Goal: Transaction & Acquisition: Purchase product/service

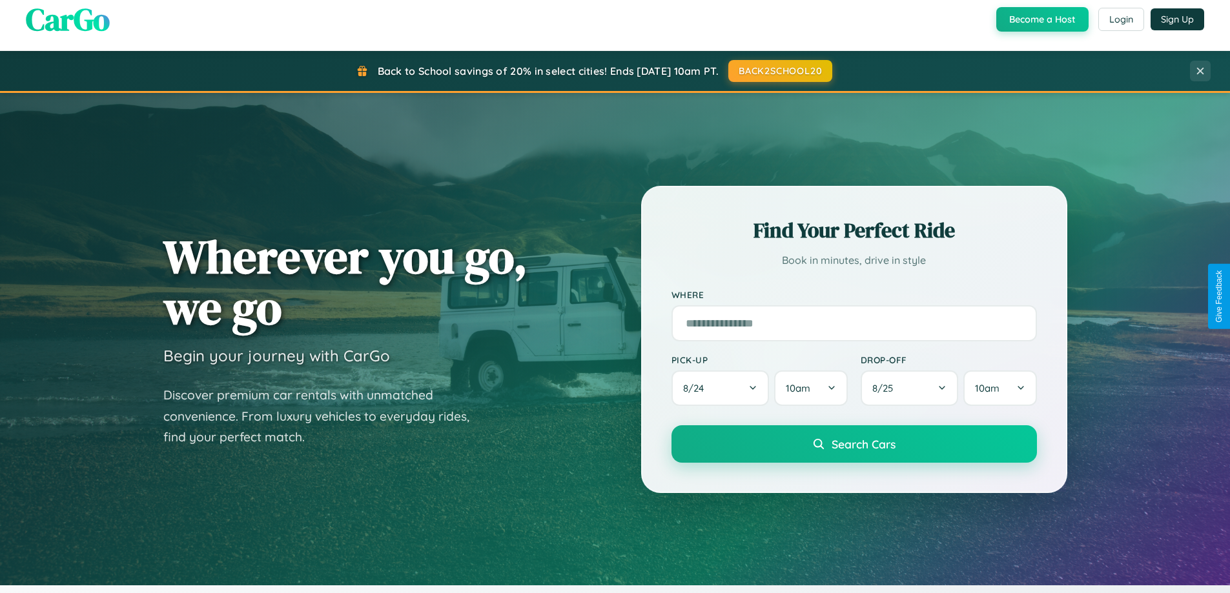
scroll to position [888, 0]
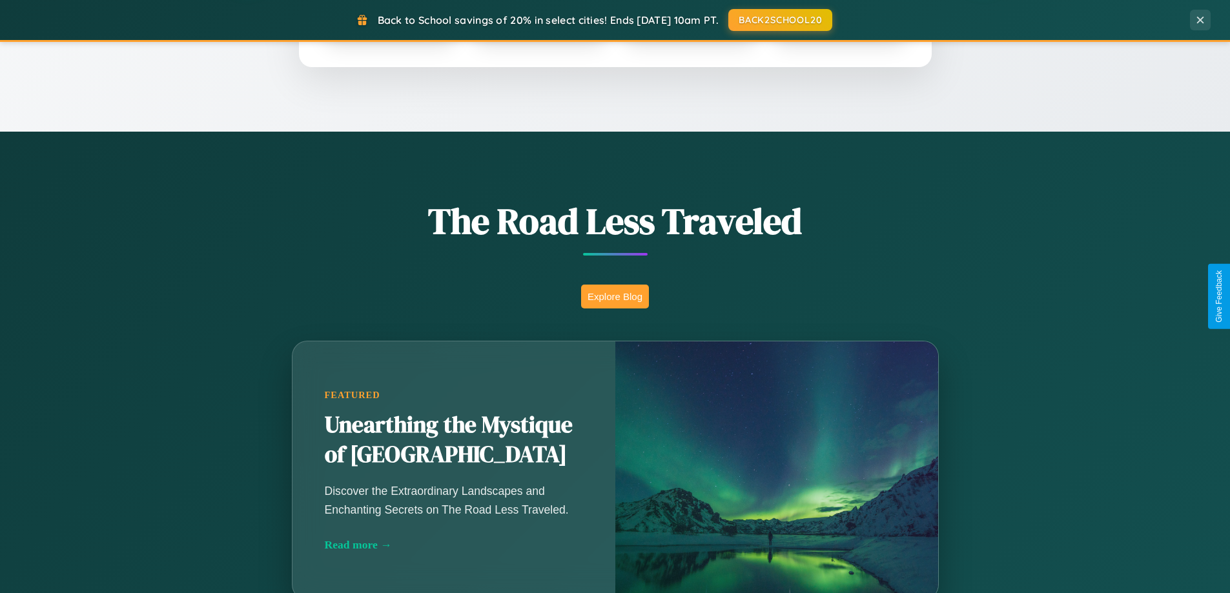
click at [615, 296] on button "Explore Blog" at bounding box center [615, 297] width 68 height 24
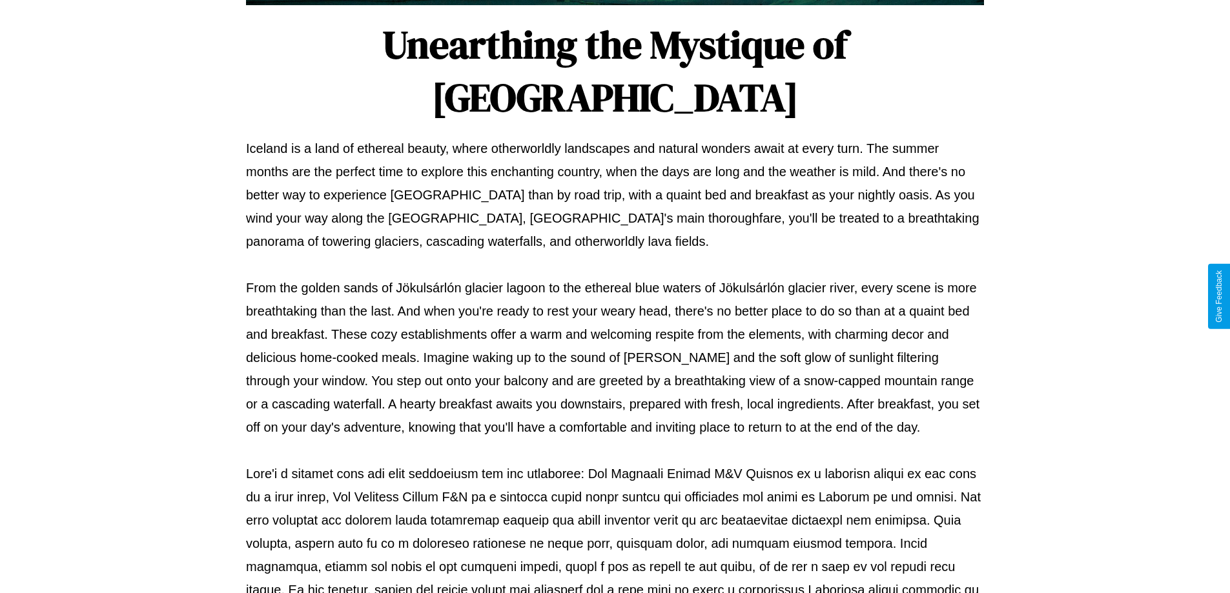
scroll to position [418, 0]
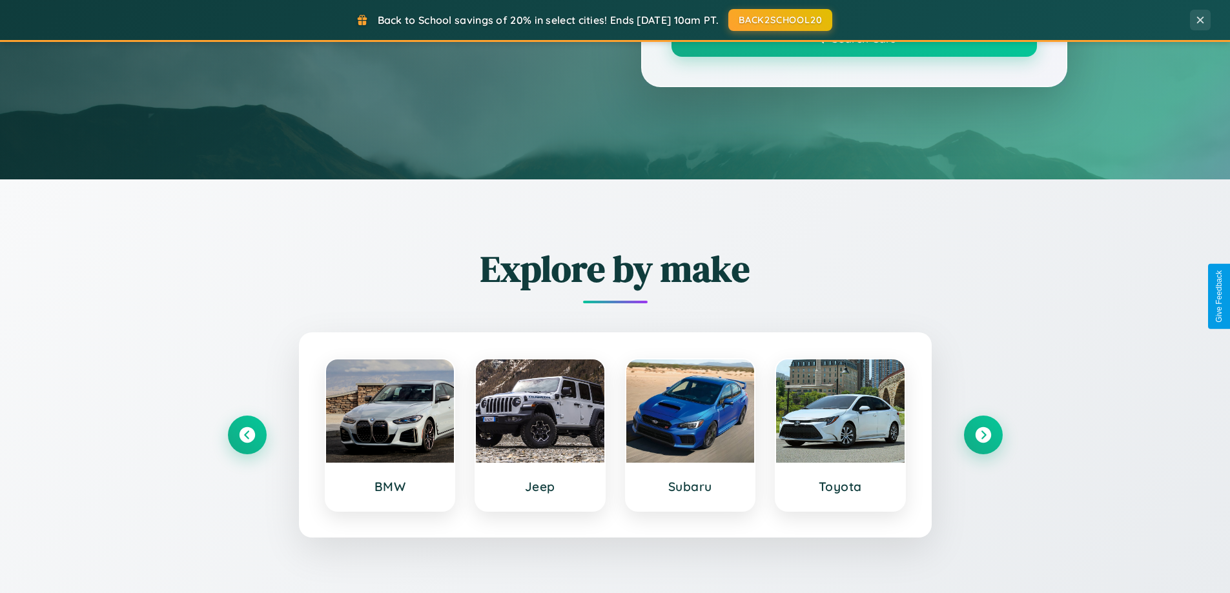
scroll to position [888, 0]
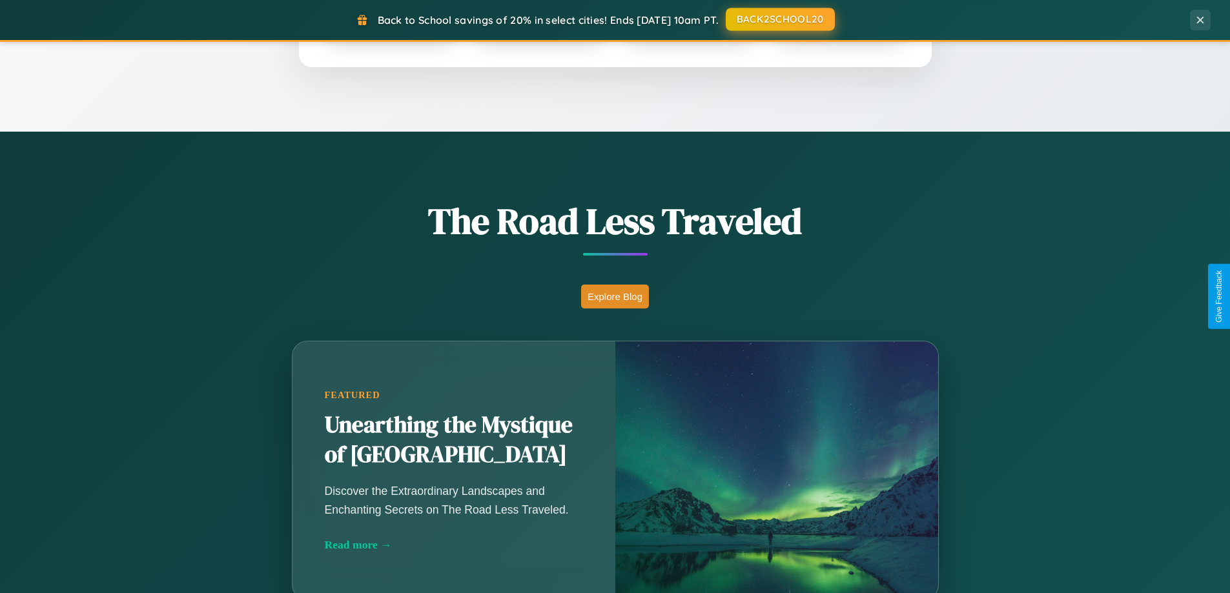
click at [779, 20] on button "BACK2SCHOOL20" at bounding box center [780, 19] width 109 height 23
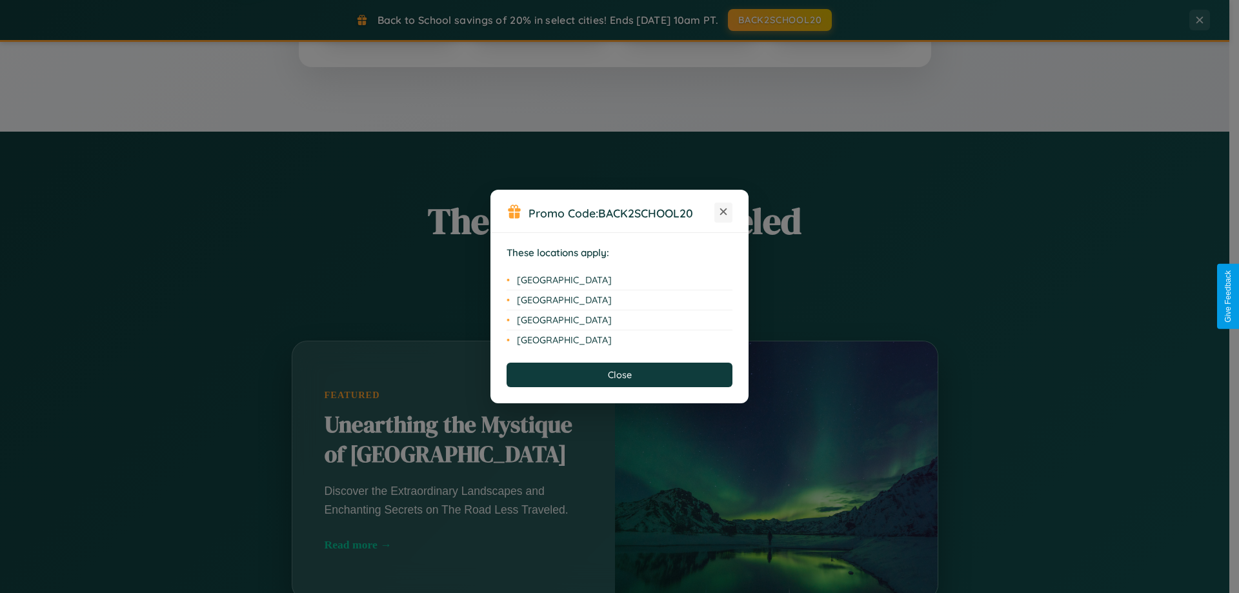
click at [724, 212] on icon at bounding box center [723, 212] width 7 height 7
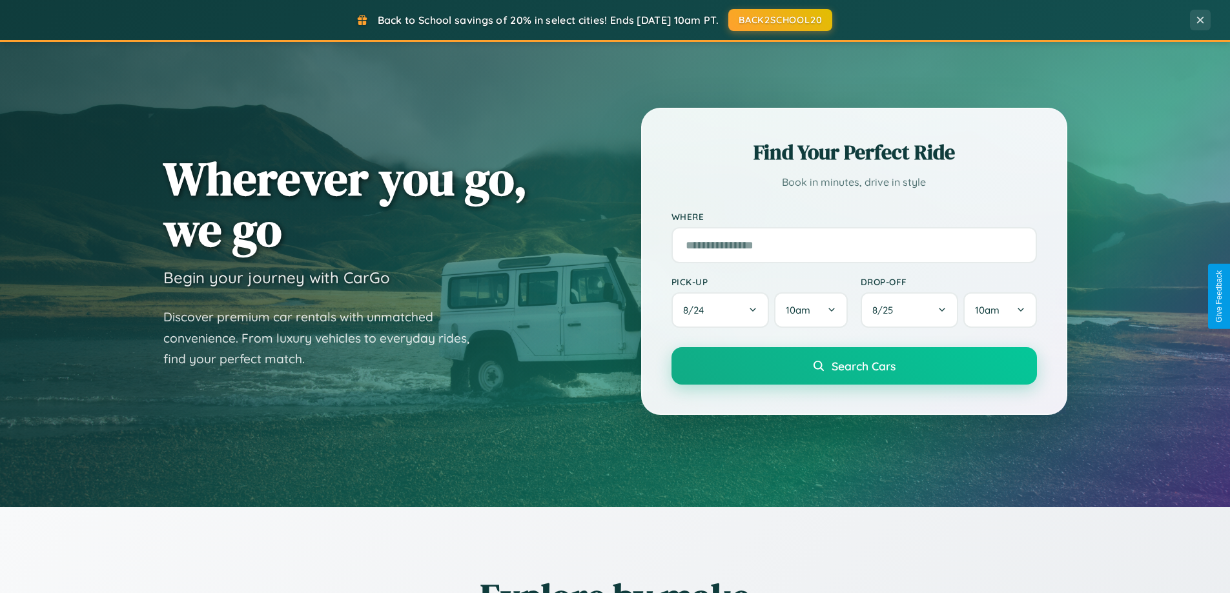
scroll to position [38, 0]
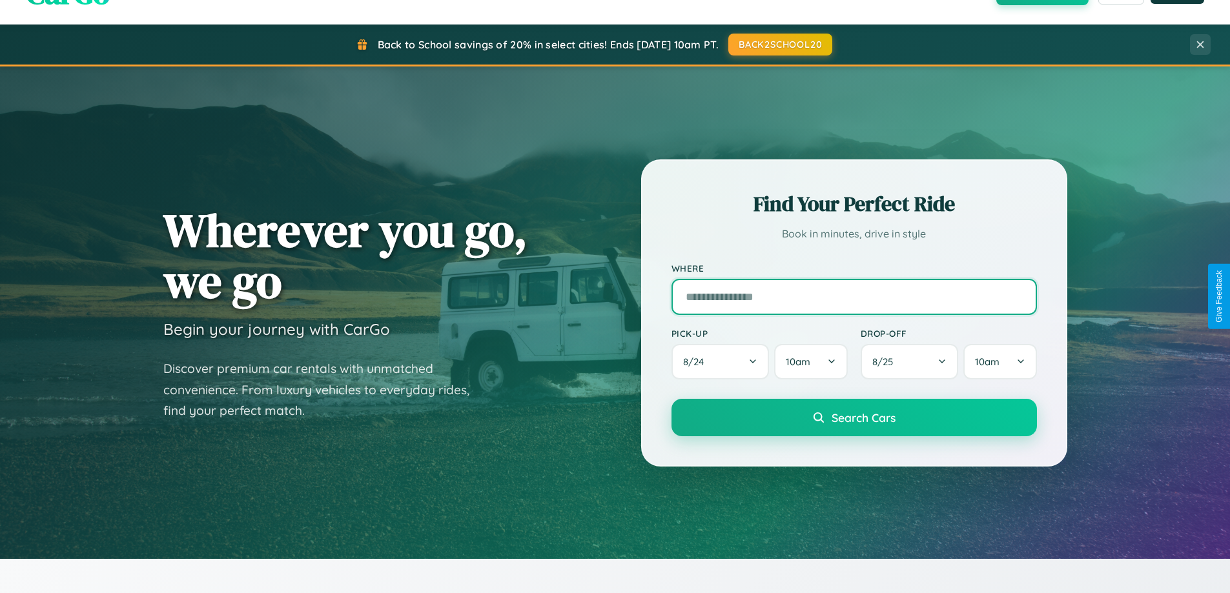
click at [853, 296] on input "text" at bounding box center [853, 297] width 365 height 36
type input "**********"
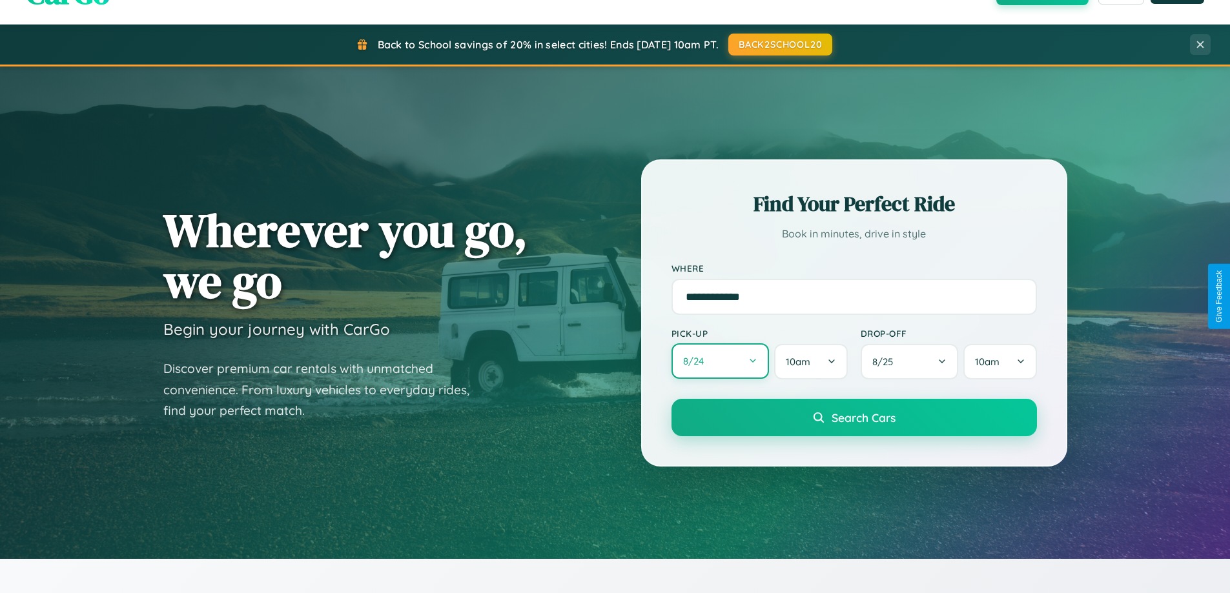
click at [720, 362] on button "8 / 24" at bounding box center [720, 361] width 98 height 36
select select "*"
select select "****"
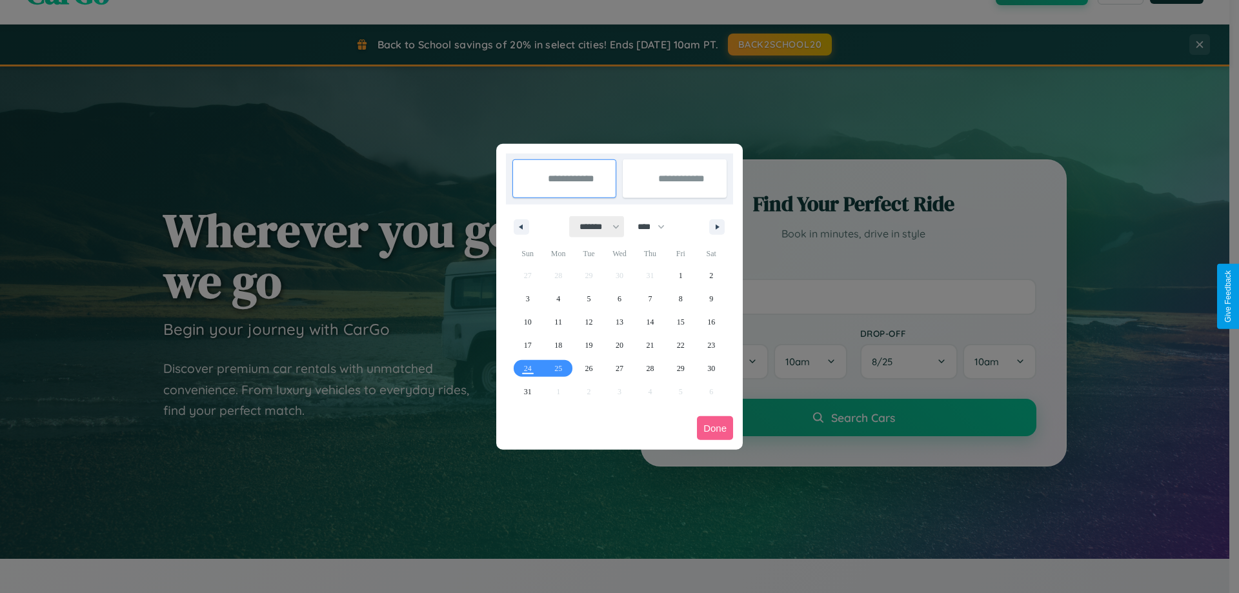
drag, startPoint x: 594, startPoint y: 227, endPoint x: 620, endPoint y: 259, distance: 41.3
click at [594, 227] on select "******* ******** ***** ***** *** **** **** ****** ********* ******* ******** **…" at bounding box center [597, 226] width 55 height 21
select select "*"
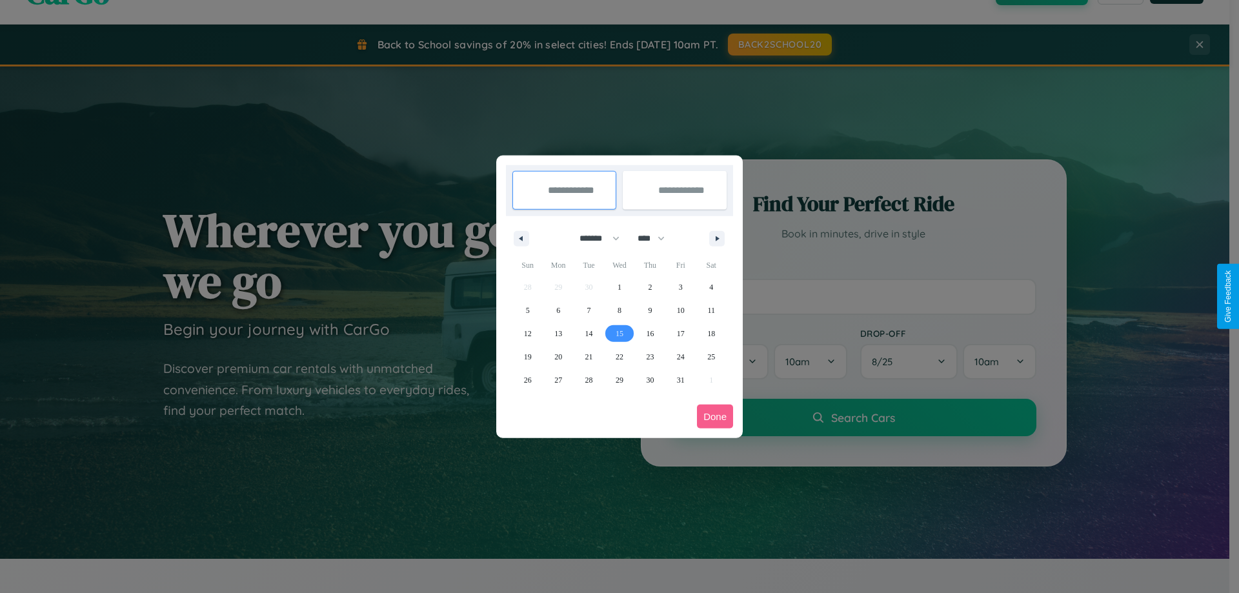
click at [619, 333] on span "15" at bounding box center [620, 333] width 8 height 23
type input "**********"
click at [527, 356] on span "19" at bounding box center [528, 356] width 8 height 23
type input "**********"
click at [715, 416] on button "Done" at bounding box center [715, 417] width 36 height 24
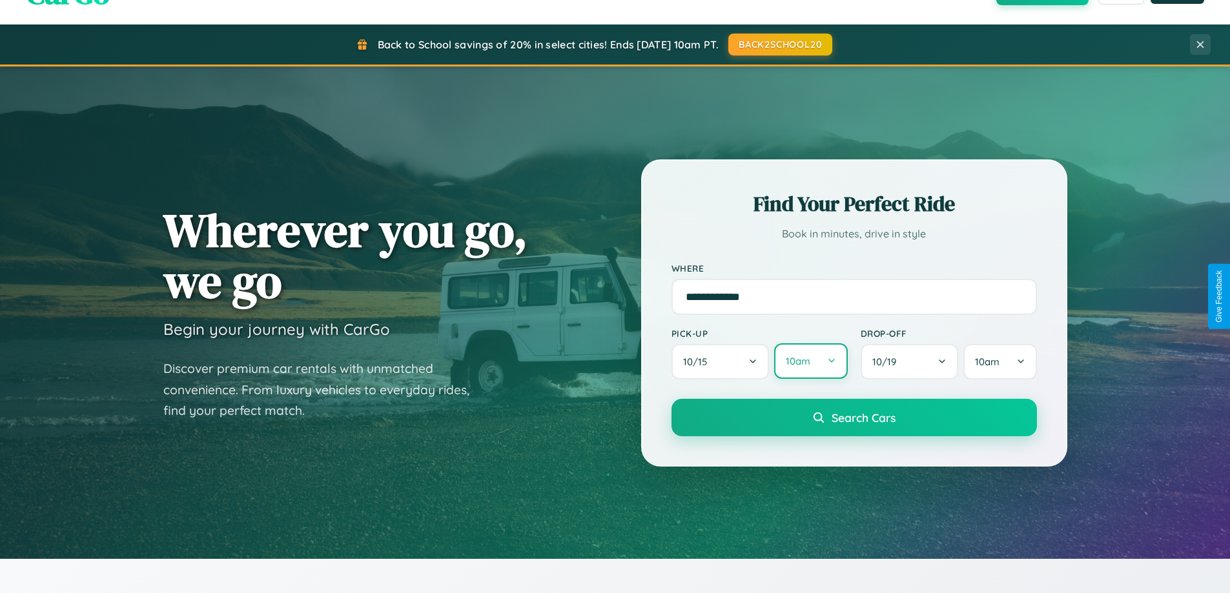
click at [810, 362] on button "10am" at bounding box center [810, 361] width 73 height 36
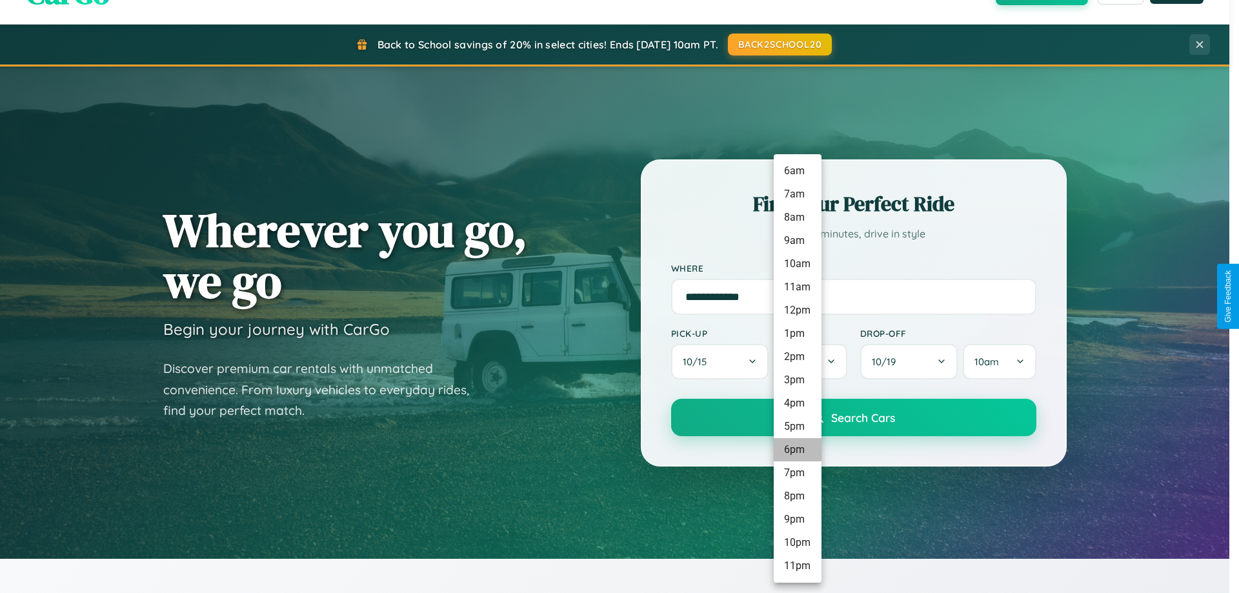
click at [797, 450] on li "6pm" at bounding box center [798, 449] width 48 height 23
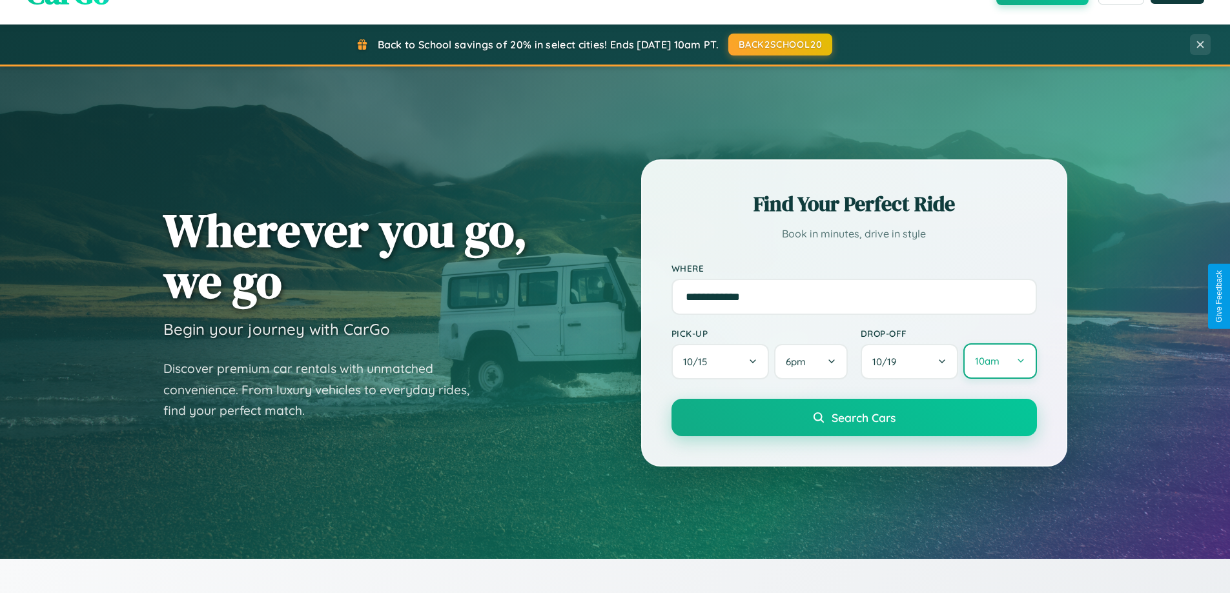
click at [999, 362] on button "10am" at bounding box center [999, 361] width 73 height 36
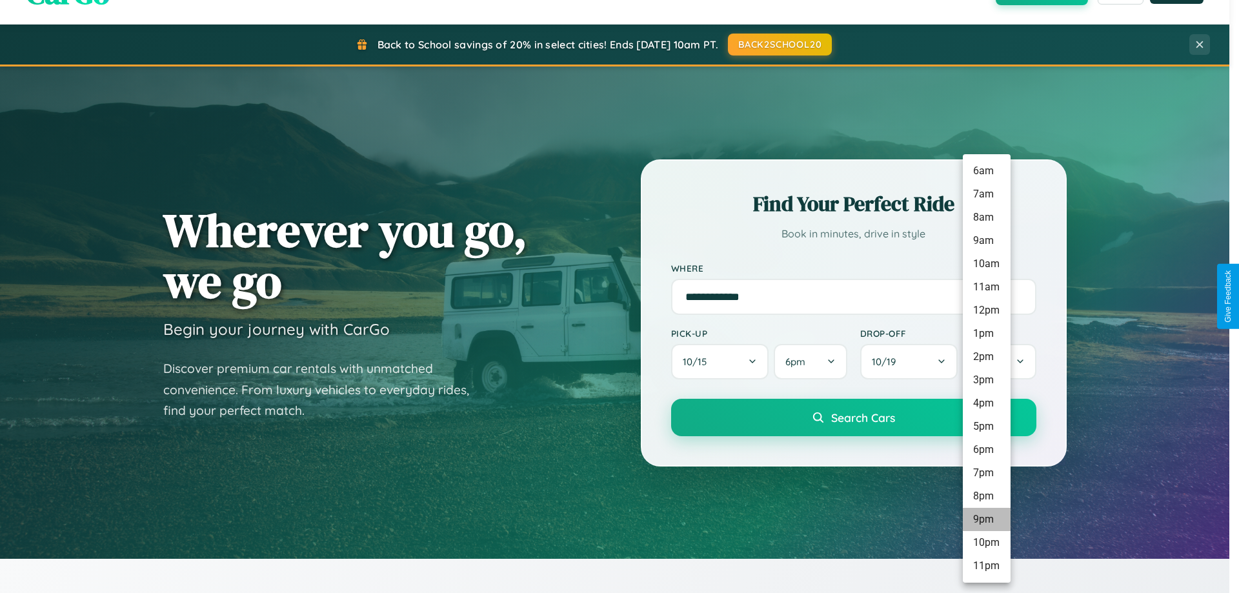
click at [986, 520] on li "9pm" at bounding box center [987, 519] width 48 height 23
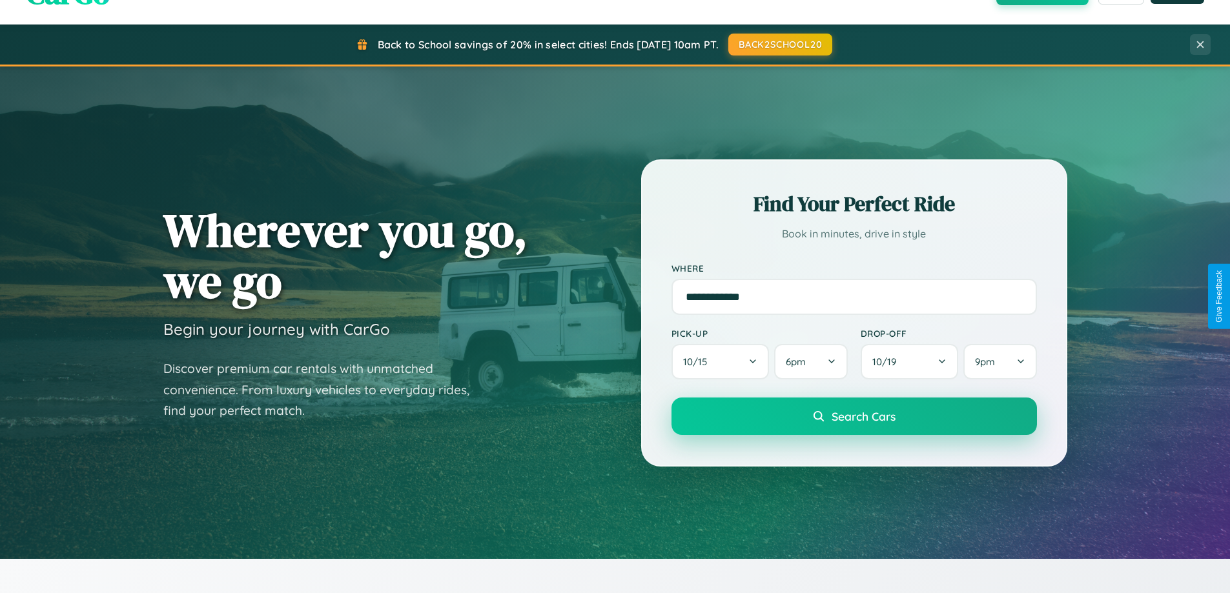
click at [853, 417] on span "Search Cars" at bounding box center [863, 416] width 64 height 14
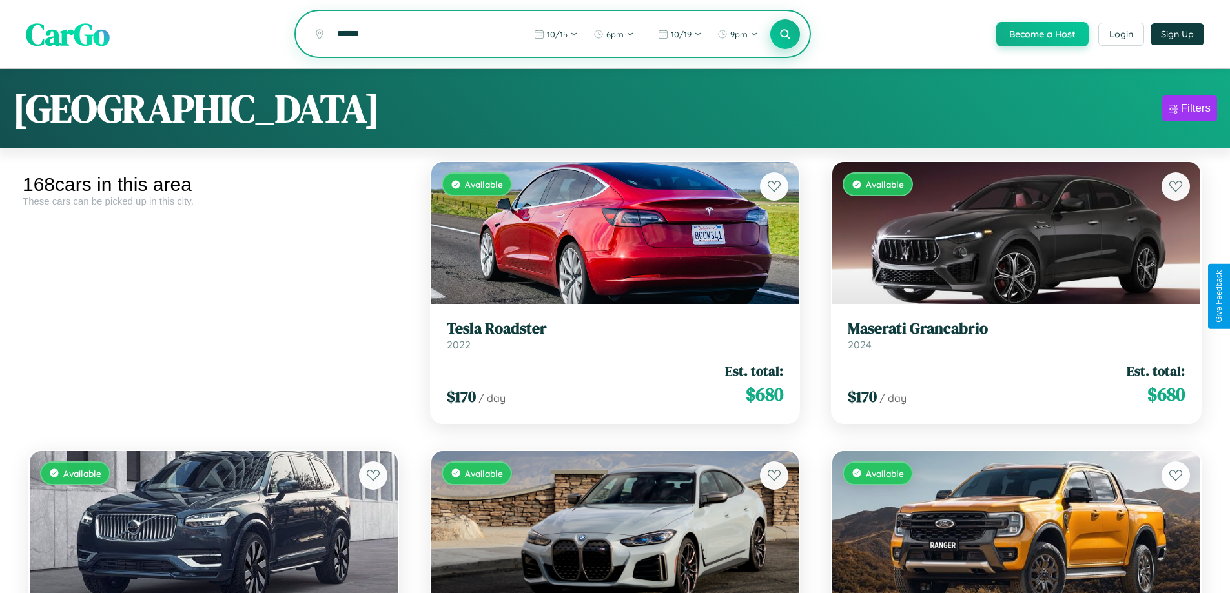
click at [784, 35] on icon at bounding box center [785, 34] width 12 height 12
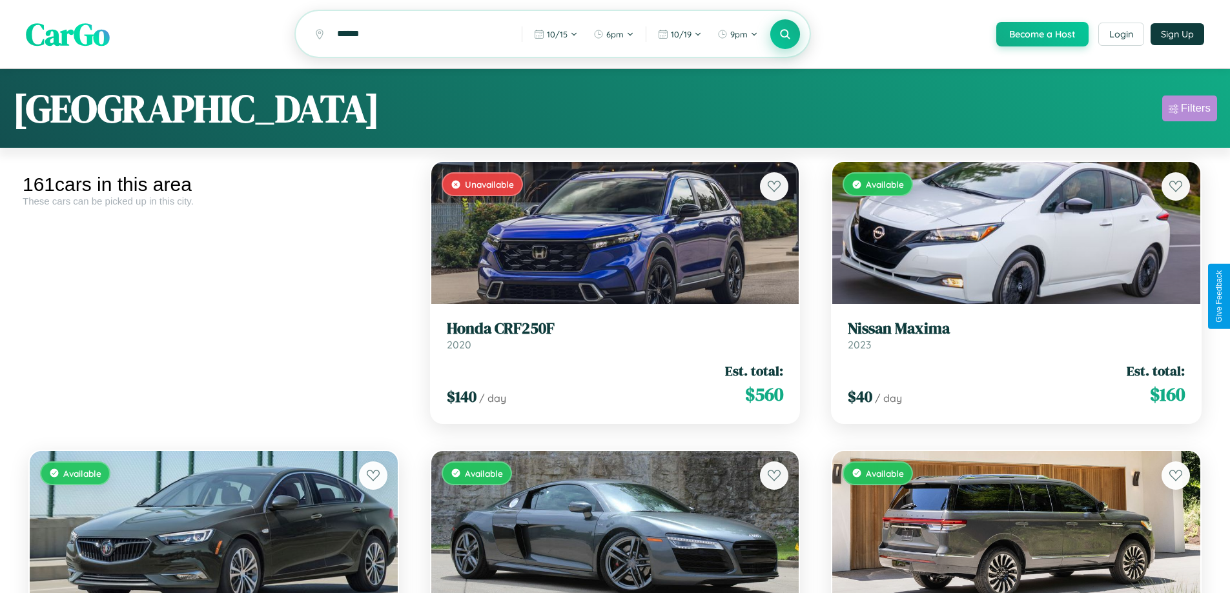
click at [1189, 110] on div "Filters" at bounding box center [1196, 108] width 30 height 13
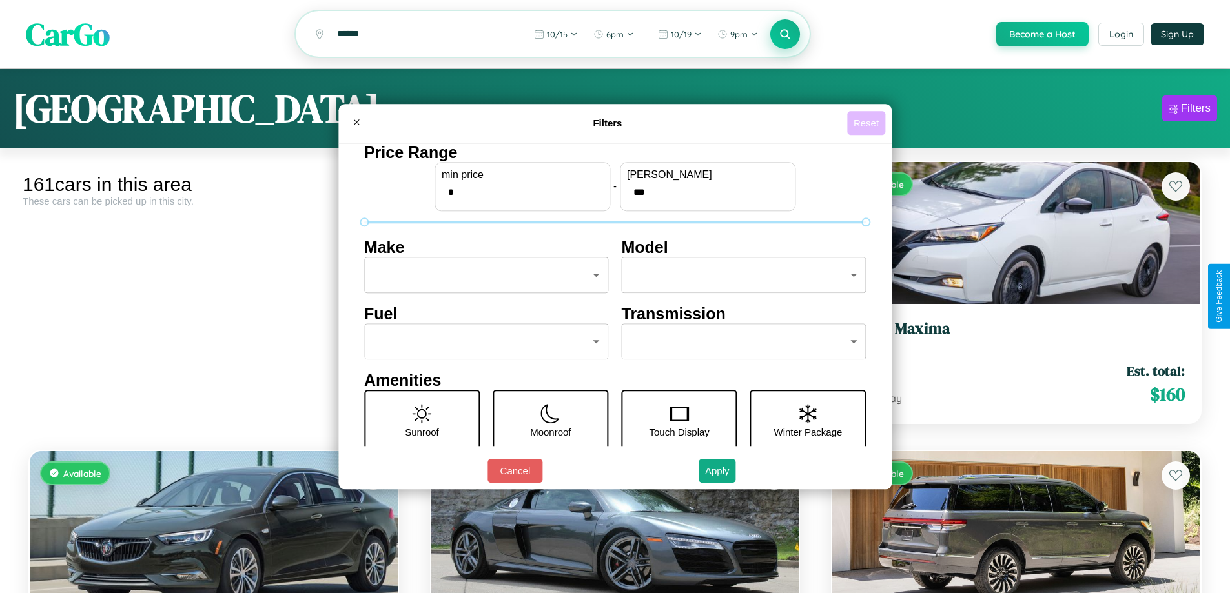
click at [868, 123] on button "Reset" at bounding box center [866, 123] width 38 height 24
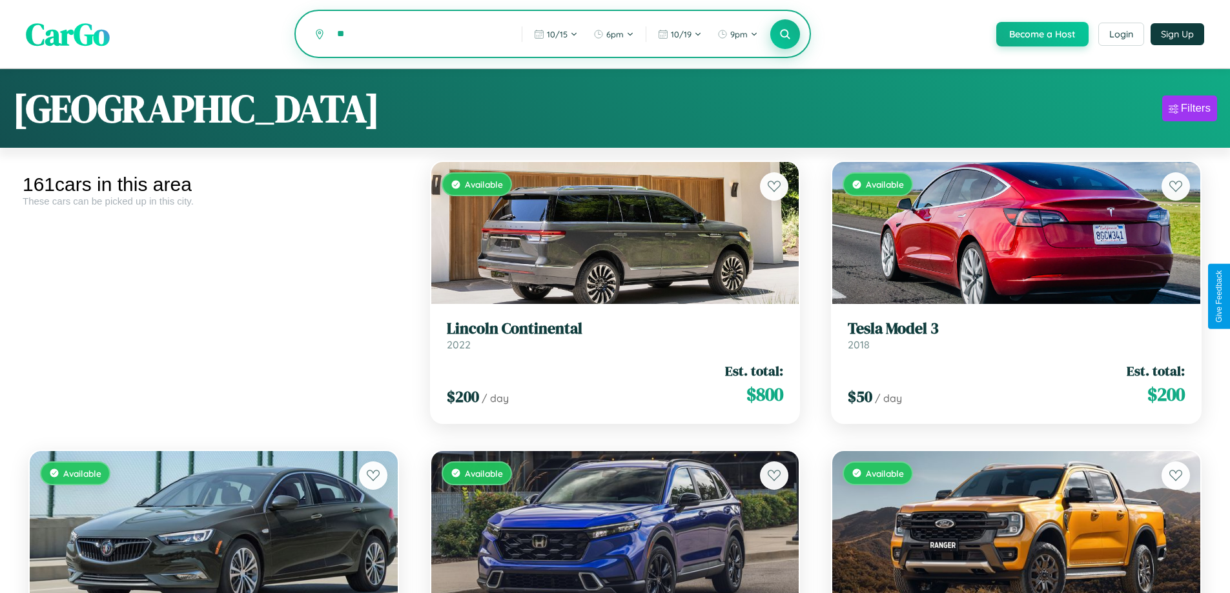
type input "*"
type input "*********"
click at [784, 35] on icon at bounding box center [785, 34] width 12 height 12
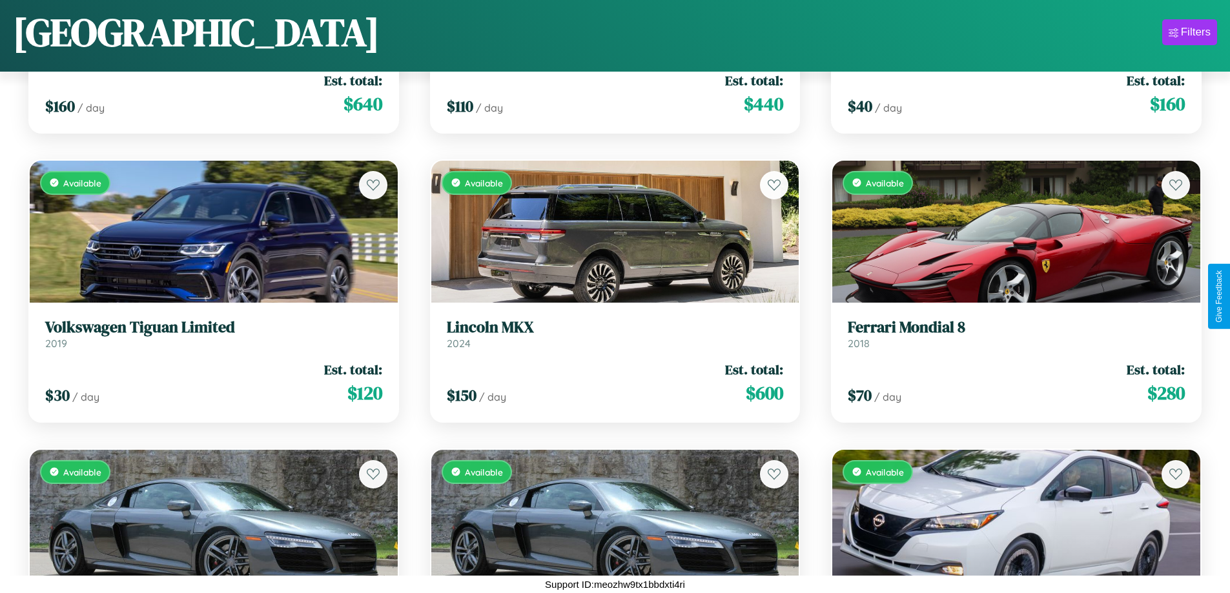
scroll to position [2205, 0]
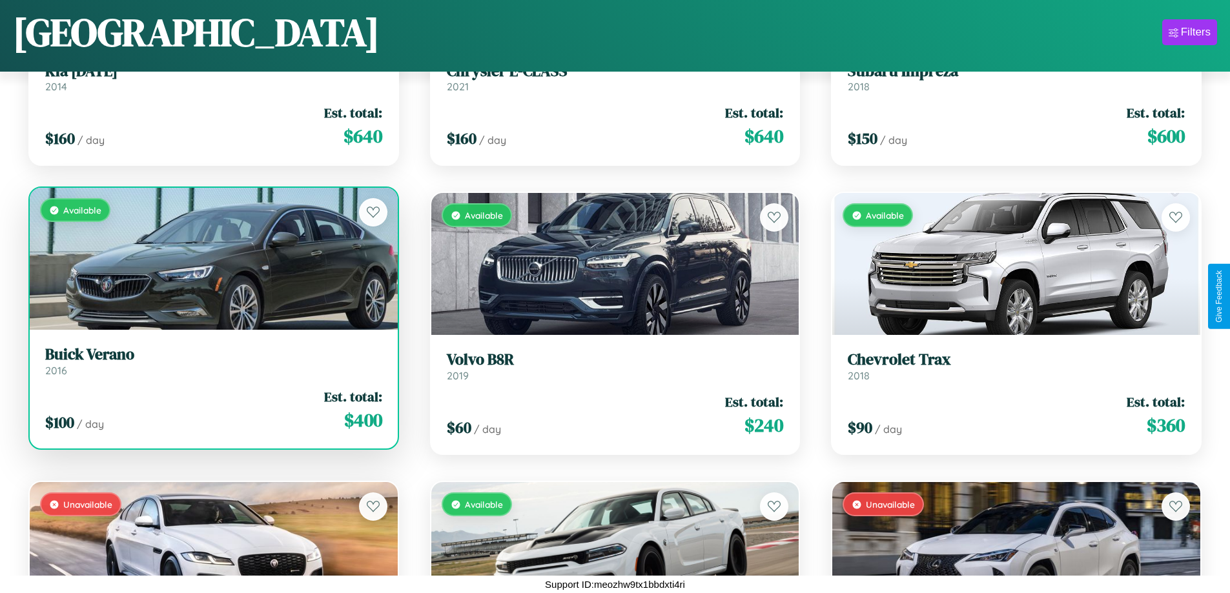
click at [212, 366] on link "Buick Verano 2016" at bounding box center [213, 361] width 337 height 32
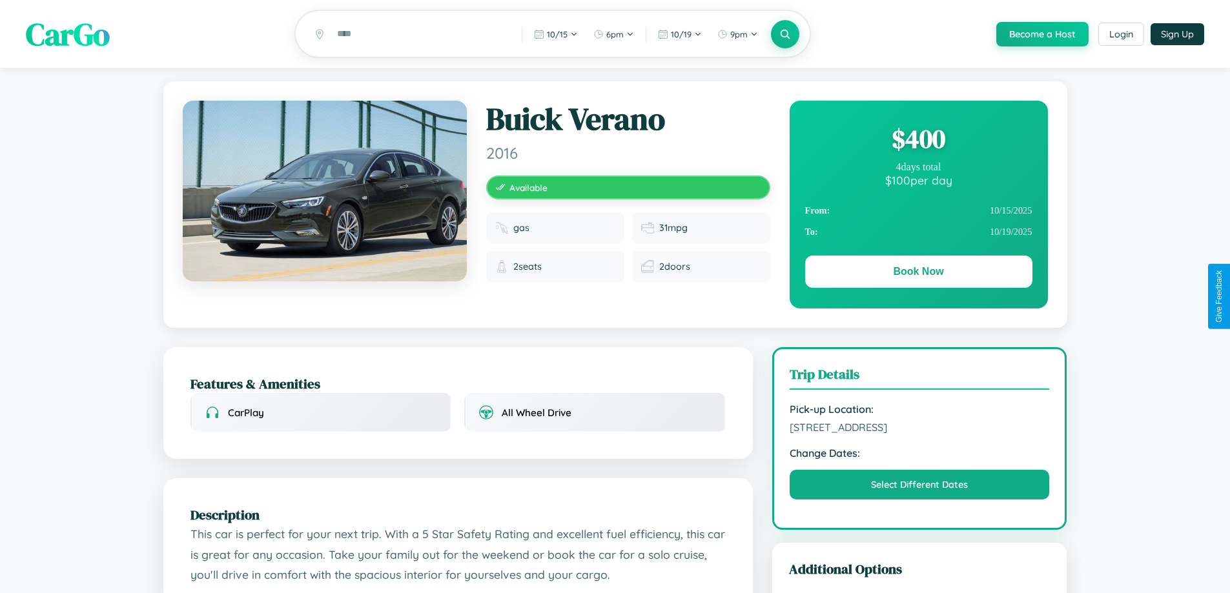
scroll to position [718, 0]
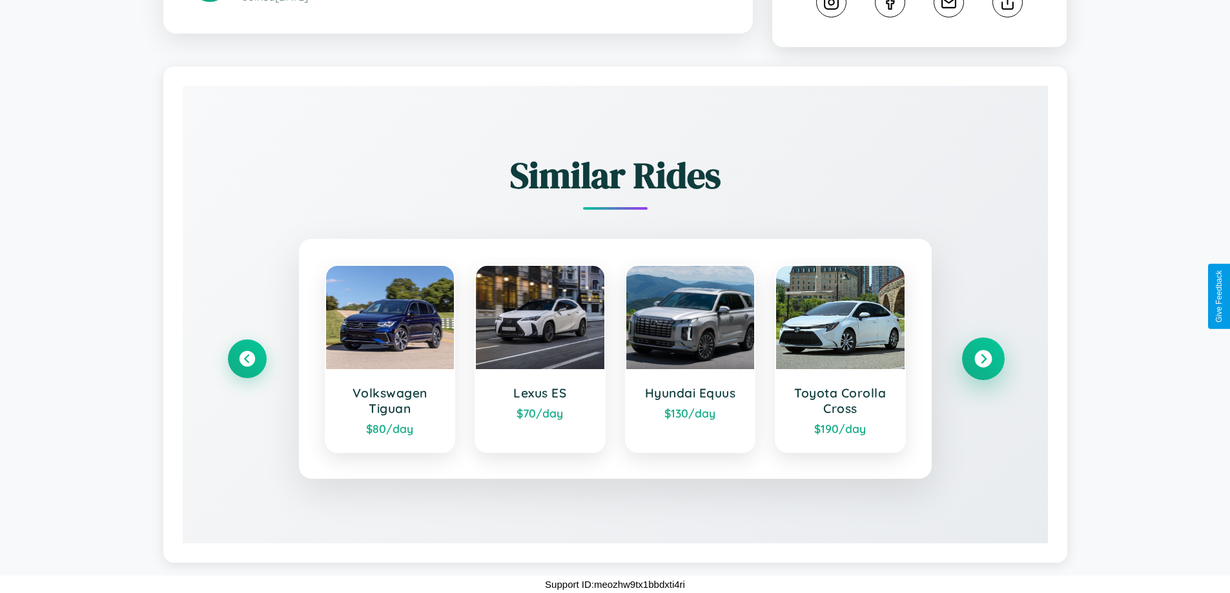
click at [983, 359] on icon at bounding box center [982, 359] width 17 height 17
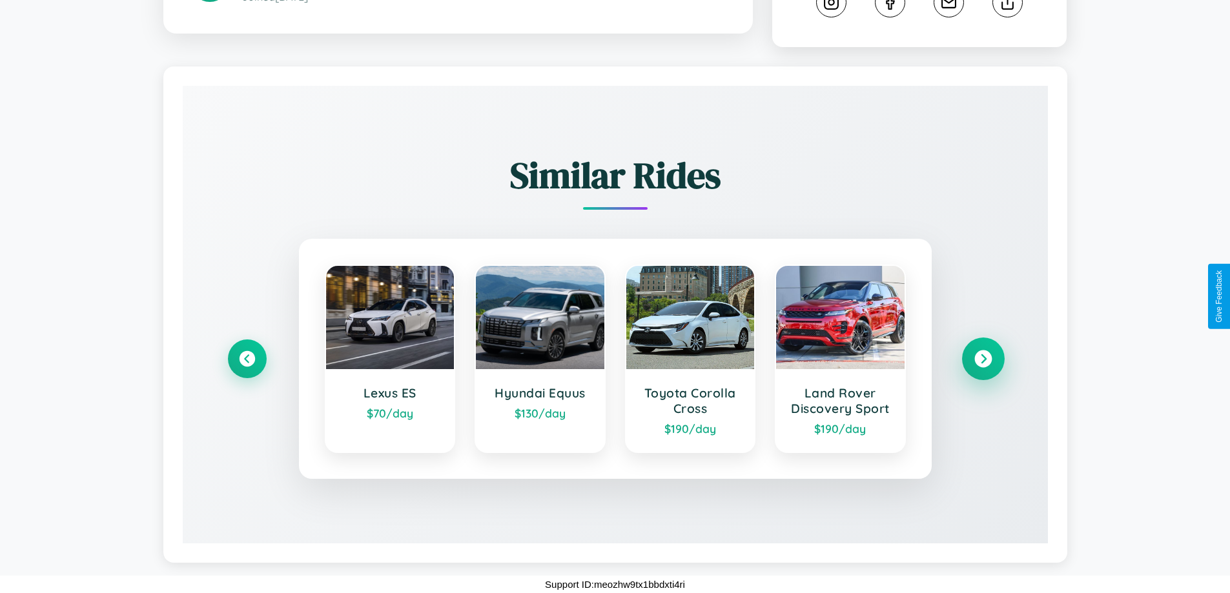
click at [983, 359] on icon at bounding box center [982, 359] width 17 height 17
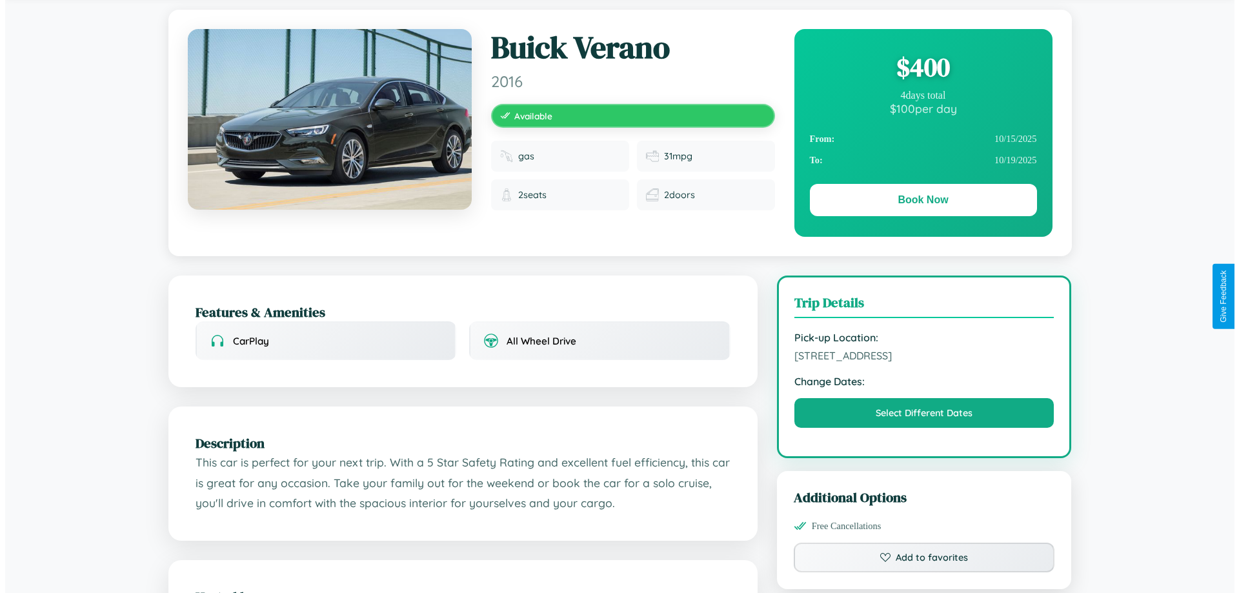
scroll to position [0, 0]
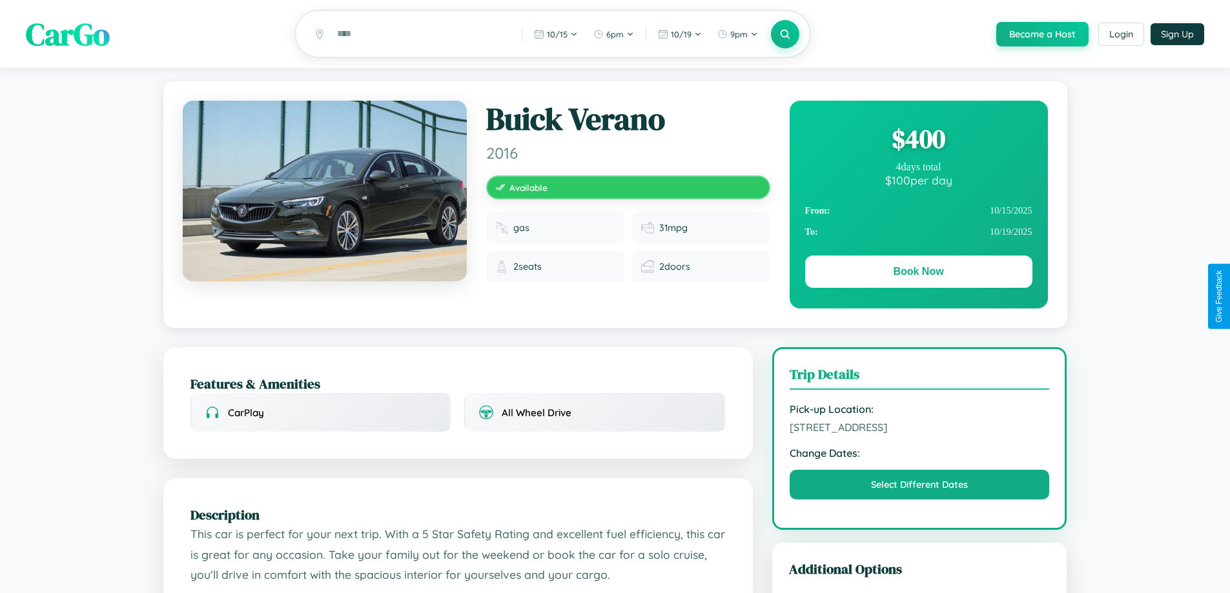
click at [918, 141] on div "$ 400" at bounding box center [918, 138] width 227 height 35
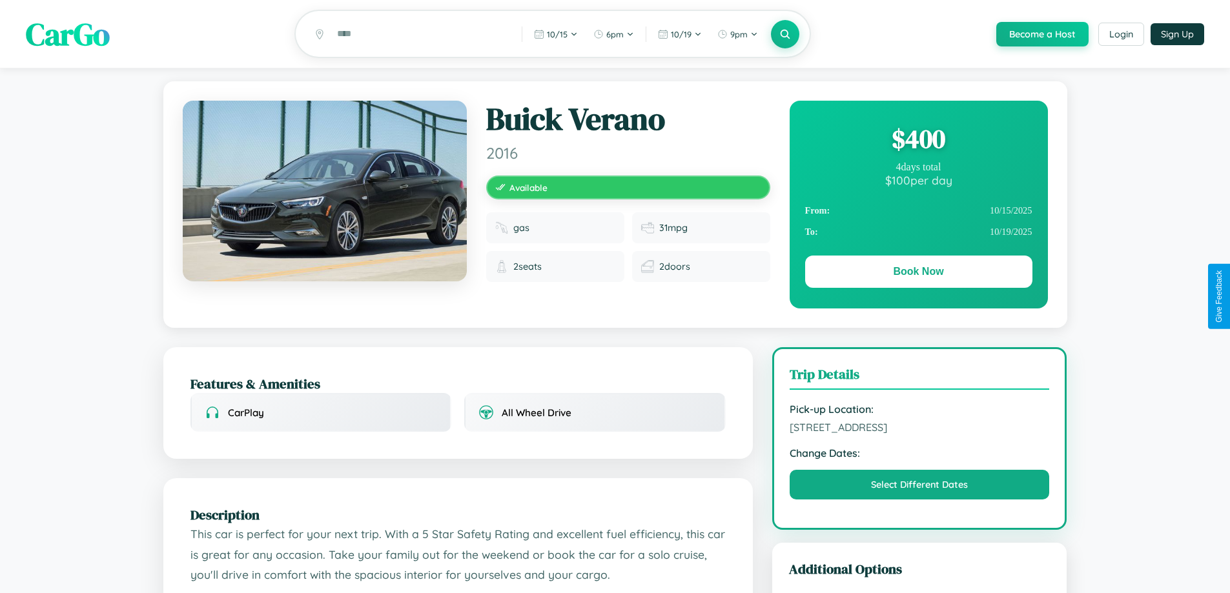
click at [918, 141] on div "$ 400" at bounding box center [918, 138] width 227 height 35
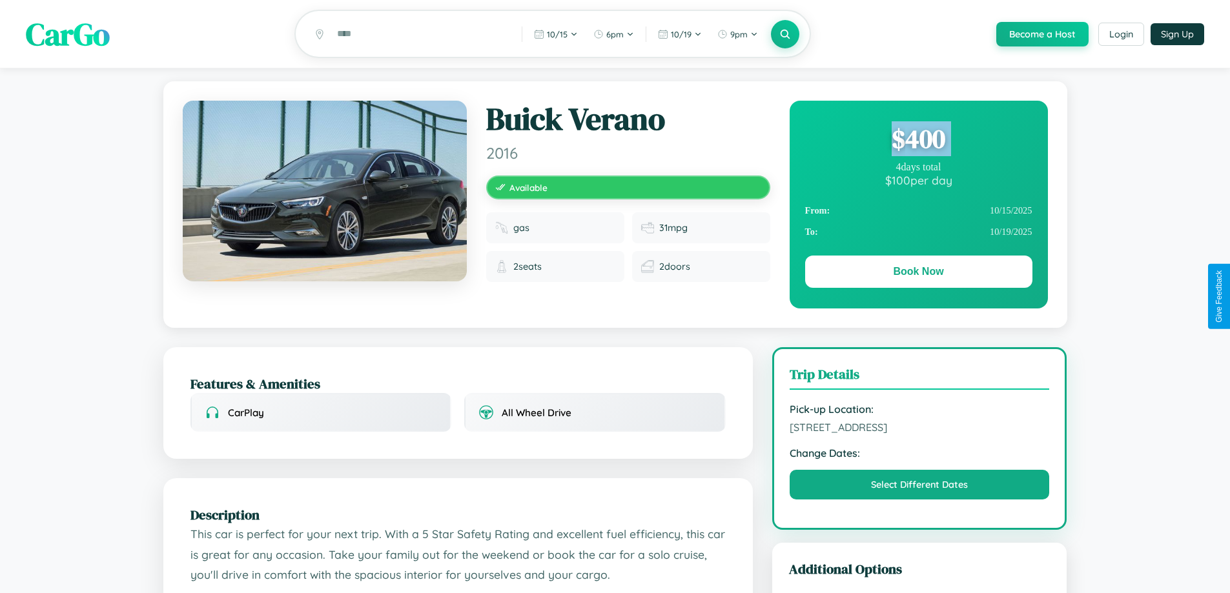
click at [918, 141] on div "$ 400" at bounding box center [918, 138] width 227 height 35
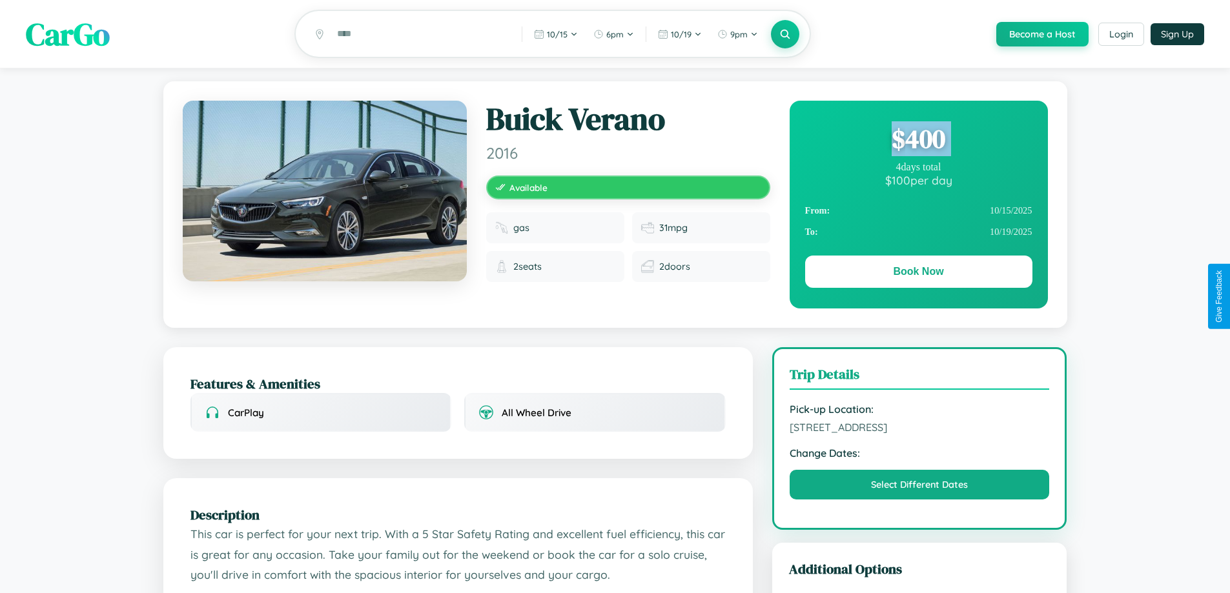
click at [918, 141] on div "$ 400" at bounding box center [918, 138] width 227 height 35
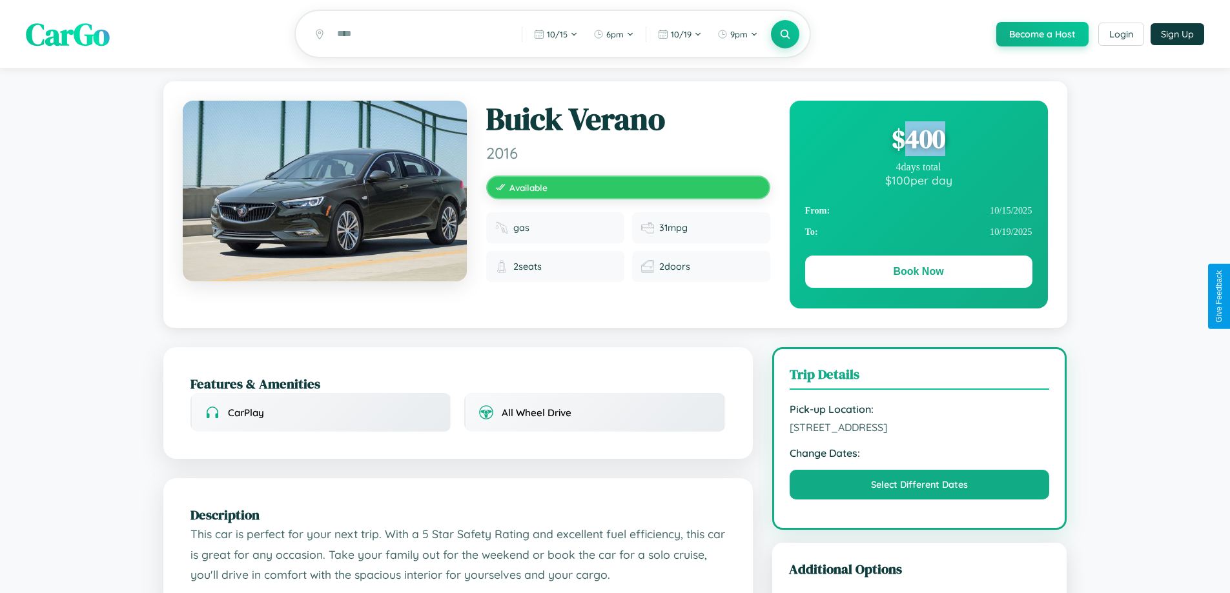
click at [918, 141] on div "$ 400" at bounding box center [918, 138] width 227 height 35
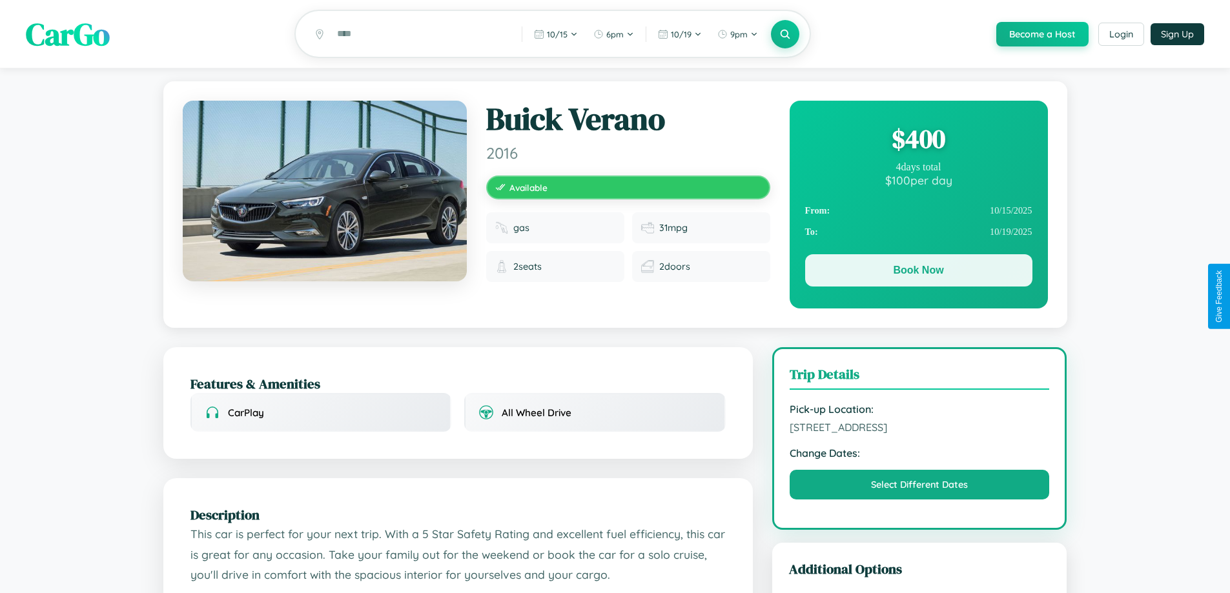
click at [918, 272] on button "Book Now" at bounding box center [918, 270] width 227 height 32
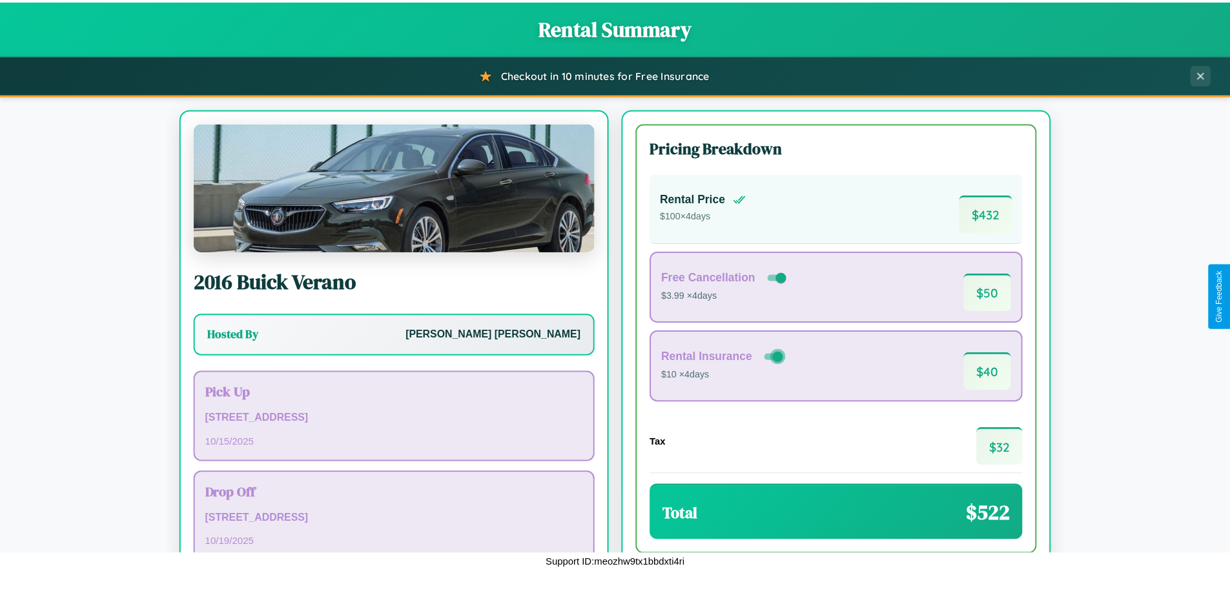
scroll to position [88, 0]
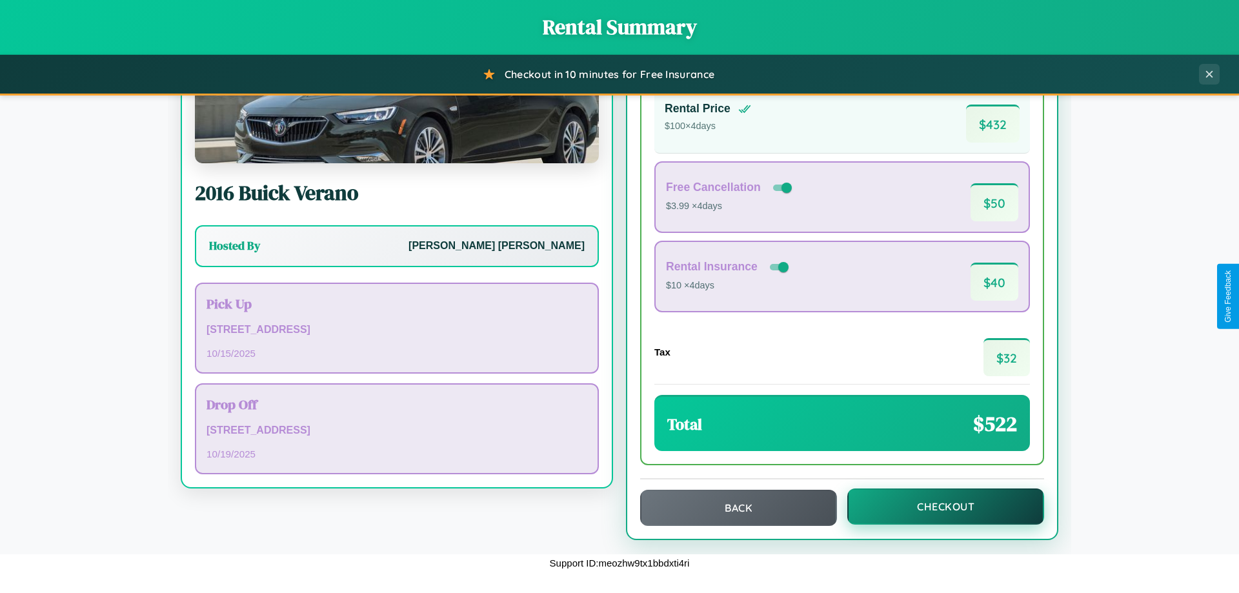
click at [937, 507] on button "Checkout" at bounding box center [946, 507] width 197 height 36
